Goal: Find specific page/section: Find specific page/section

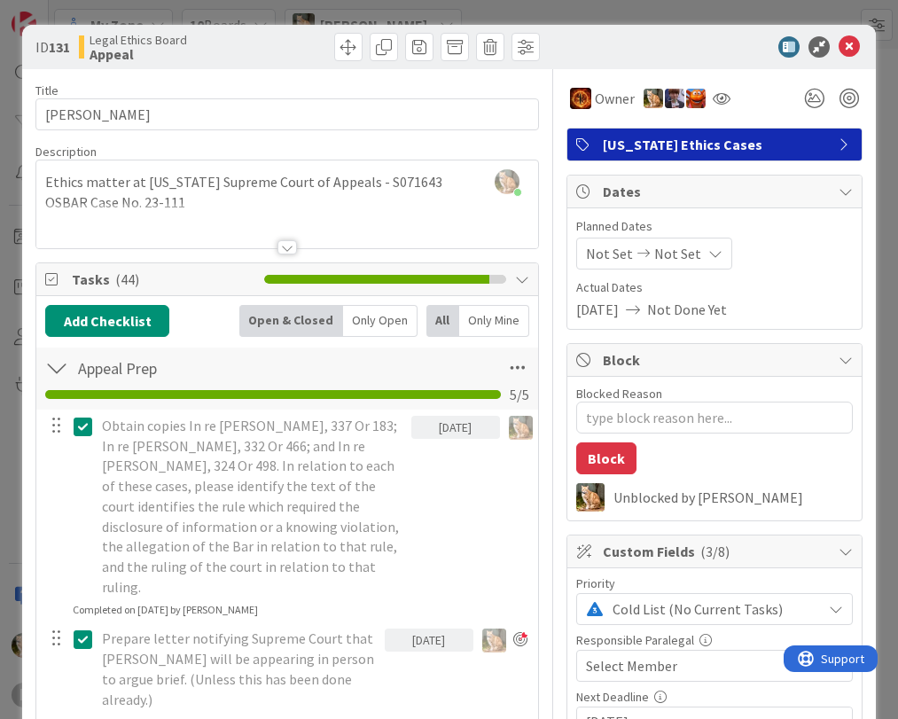
click at [839, 51] on icon at bounding box center [849, 46] width 21 height 21
click at [839, 45] on icon at bounding box center [849, 46] width 21 height 21
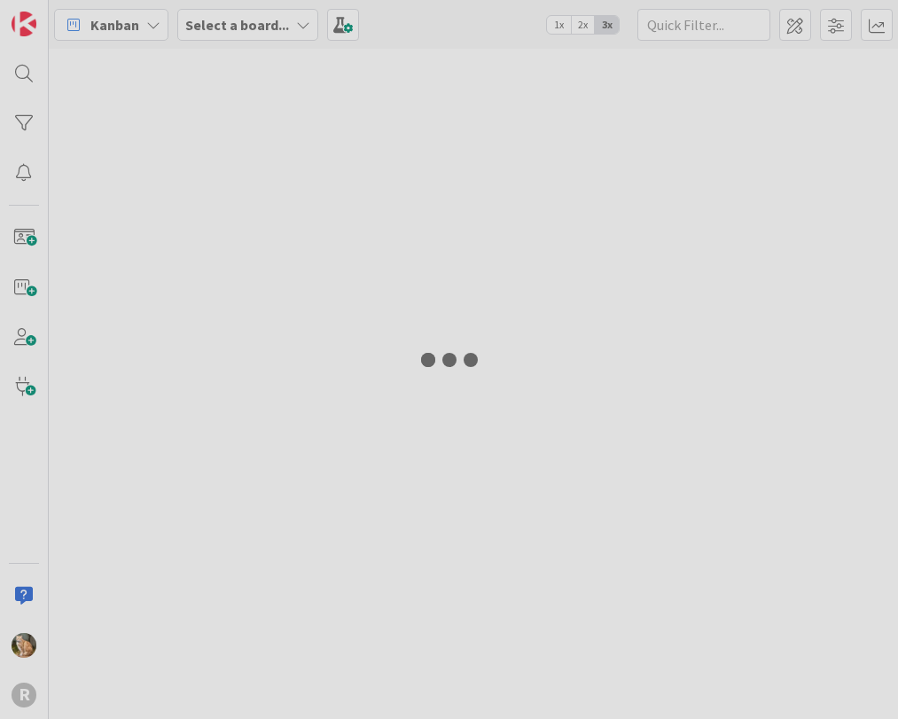
type input "arin"
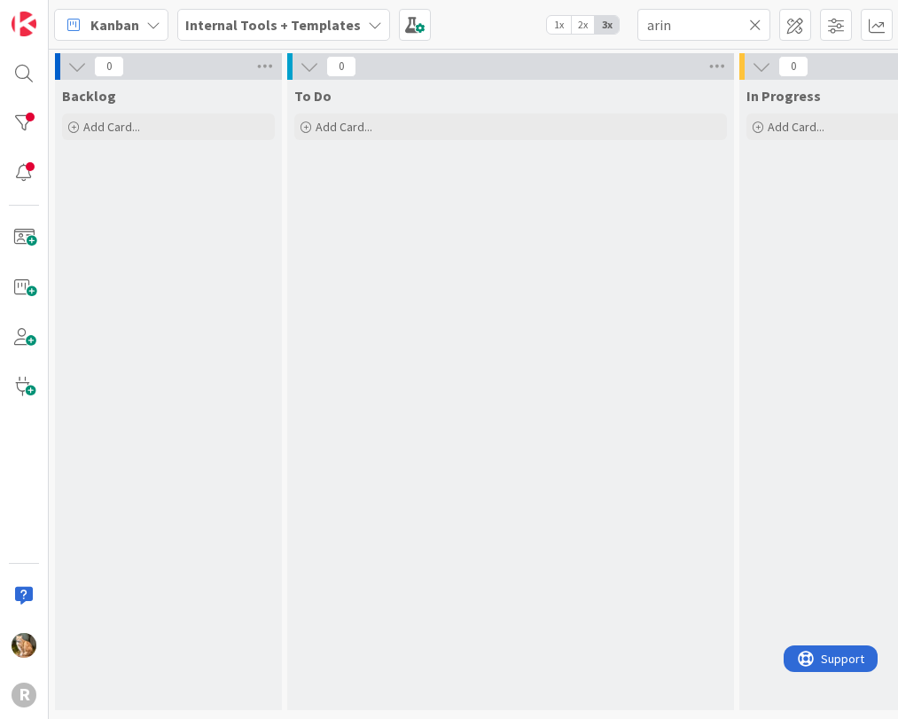
click at [152, 26] on icon at bounding box center [153, 25] width 14 height 14
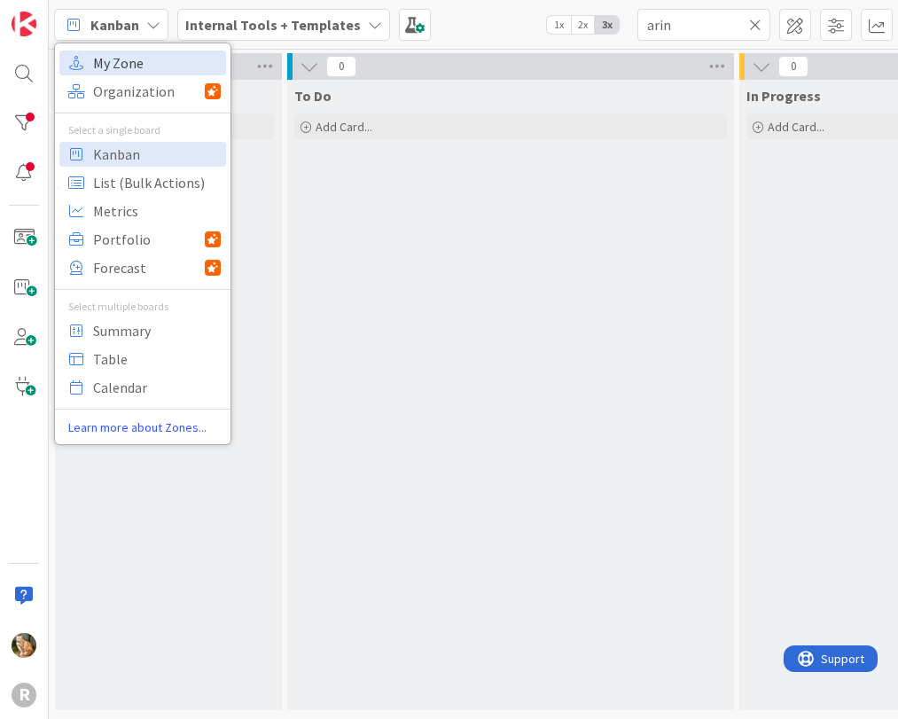
click at [141, 58] on span "My Zone" at bounding box center [157, 63] width 128 height 27
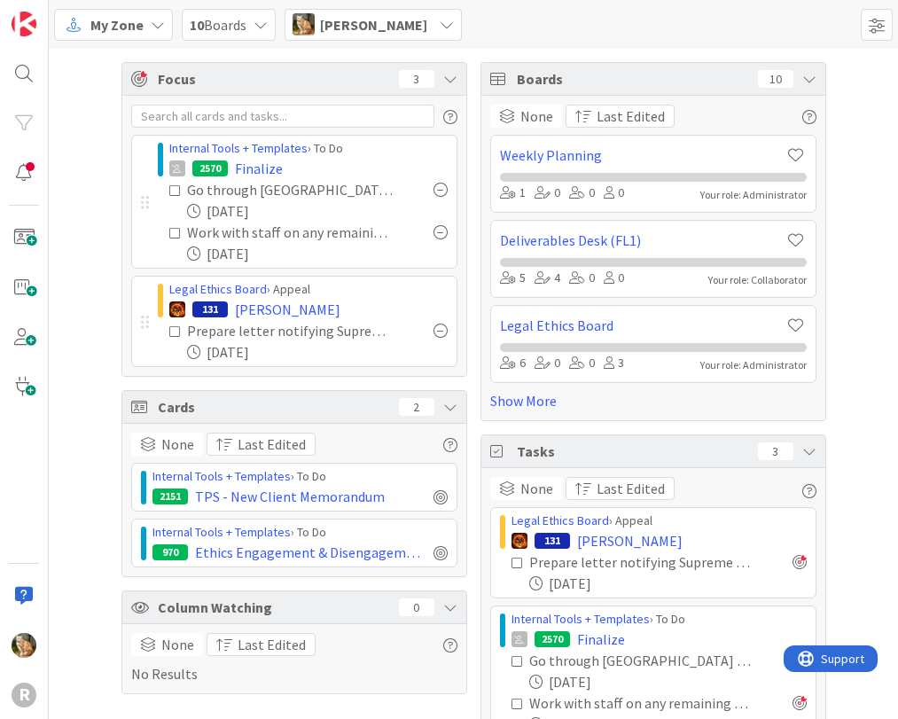
click at [169, 193] on icon at bounding box center [175, 190] width 12 height 12
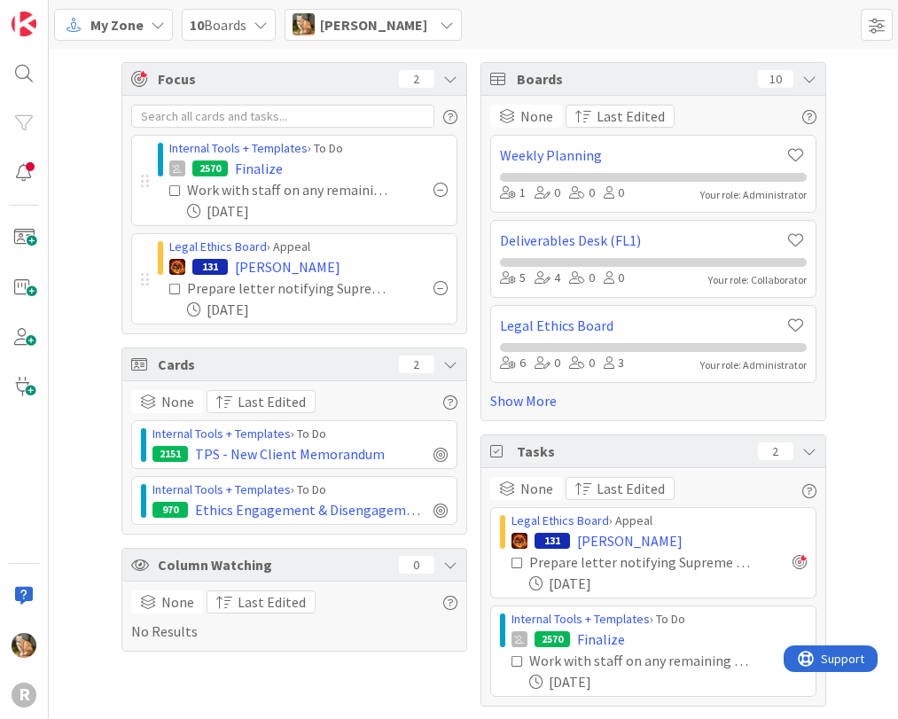
click at [169, 193] on icon at bounding box center [175, 190] width 12 height 12
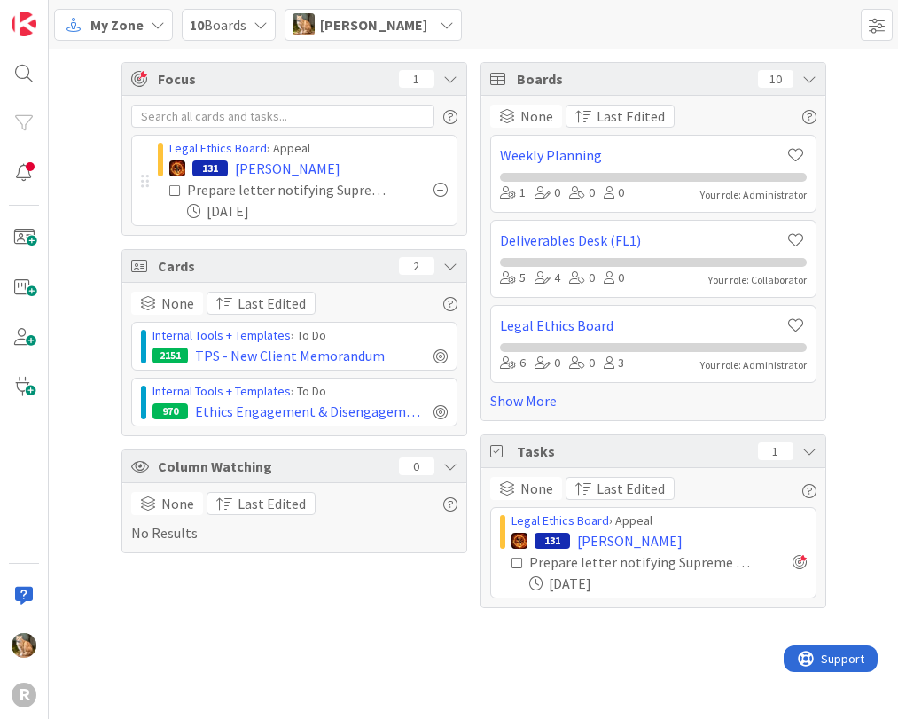
click at [172, 192] on icon at bounding box center [175, 190] width 12 height 12
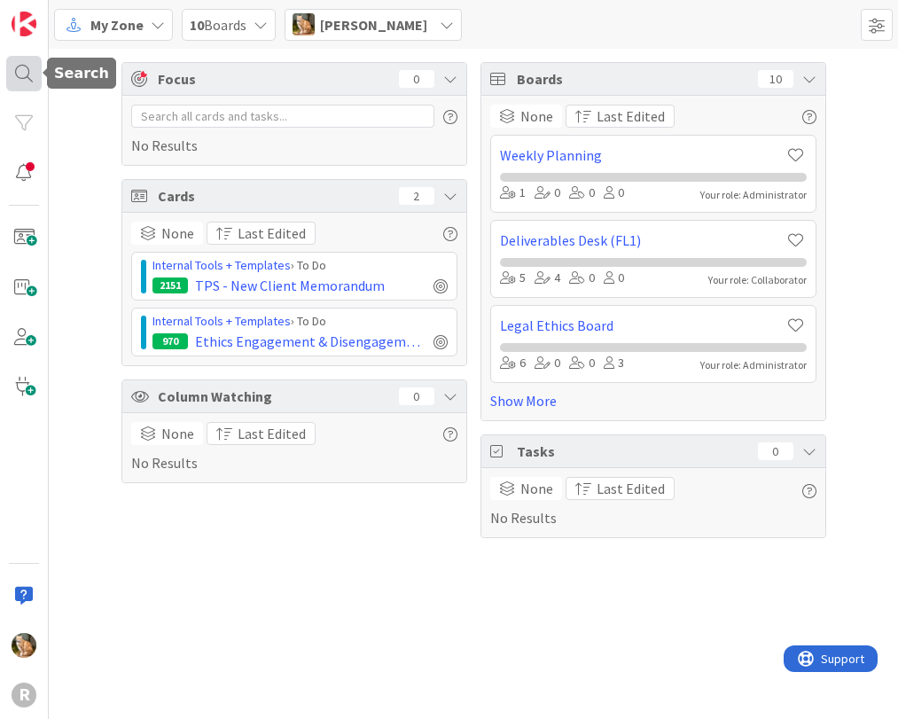
click at [26, 79] on div at bounding box center [23, 73] width 35 height 35
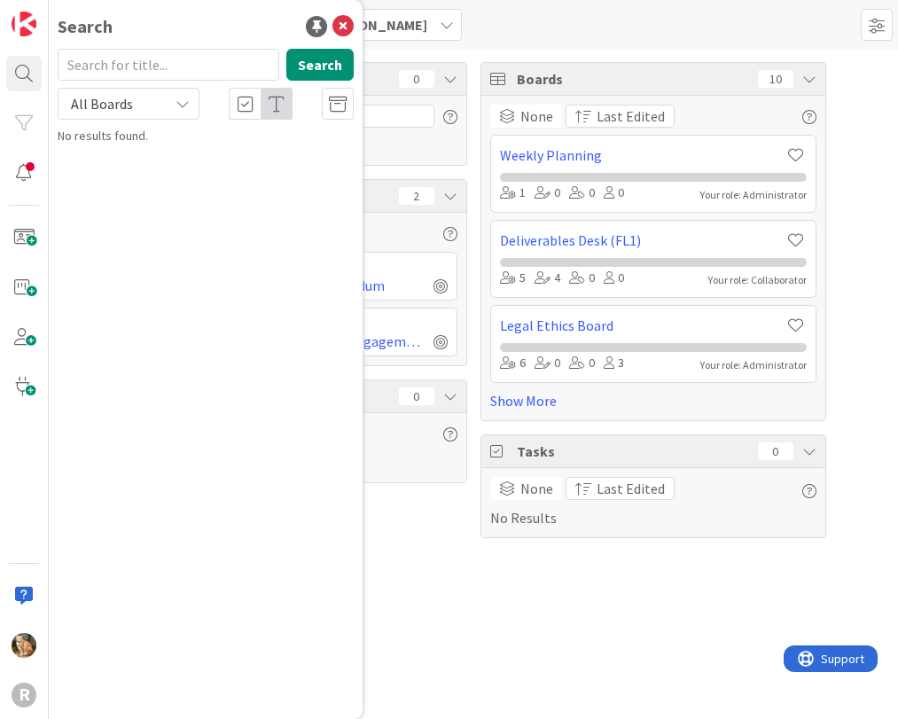
click at [135, 66] on input "text" at bounding box center [169, 65] width 222 height 32
type input "ersoff"
click at [301, 66] on button "Search" at bounding box center [319, 65] width 67 height 32
click at [189, 153] on span ", [PERSON_NAME]" at bounding box center [220, 156] width 92 height 16
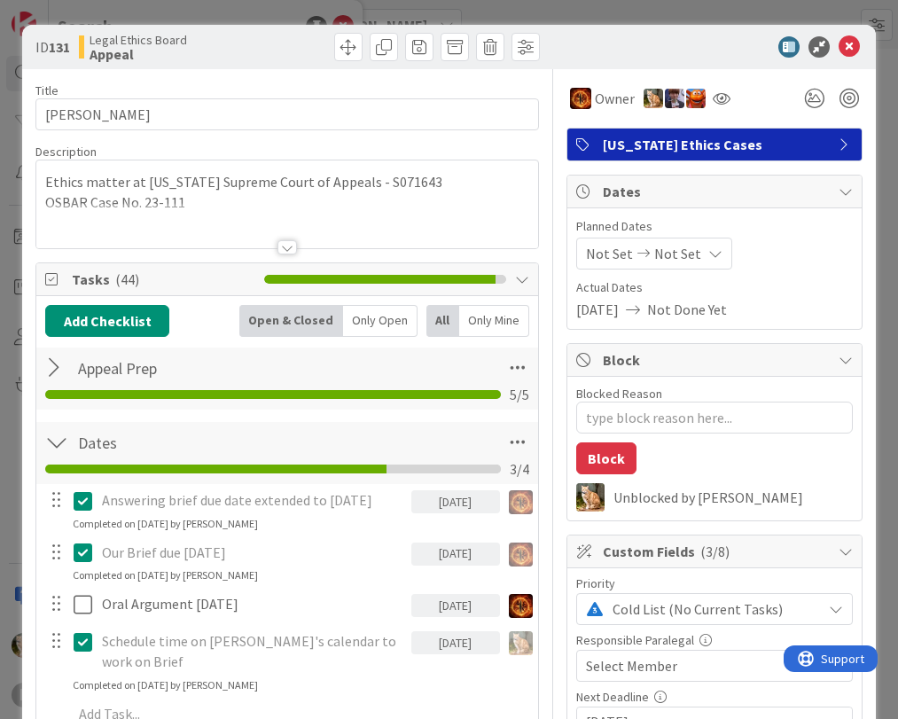
type textarea "x"
click at [472, 317] on div "Only Mine" at bounding box center [494, 321] width 70 height 32
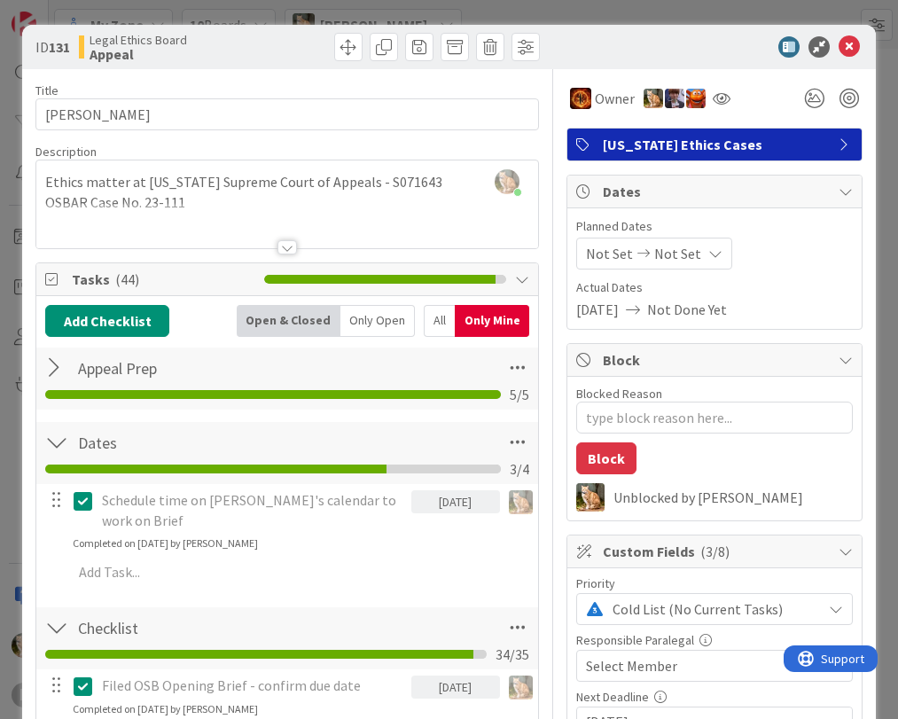
click at [54, 366] on div at bounding box center [56, 368] width 23 height 32
